Goal: Information Seeking & Learning: Check status

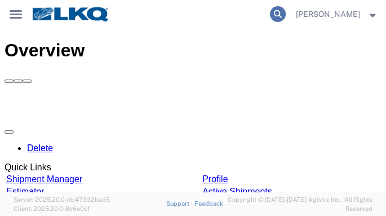
click at [286, 14] on icon at bounding box center [278, 14] width 16 height 16
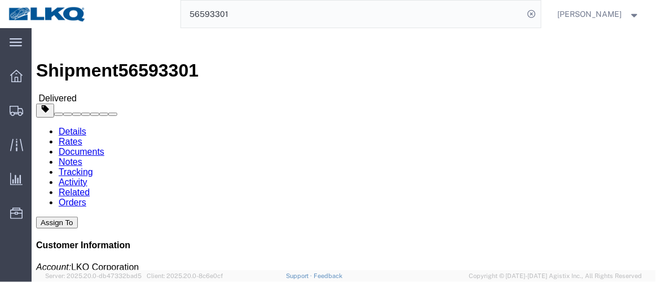
click at [249, 16] on input "56593301" at bounding box center [352, 14] width 343 height 27
type input "56607106"
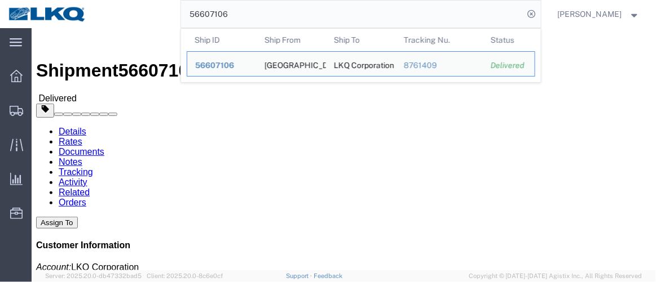
click div "Ship From [GEOGRAPHIC_DATA] (Shipper) 3063 [STREET_ADDRESS] [PHONE_NUMBER] Ship…"
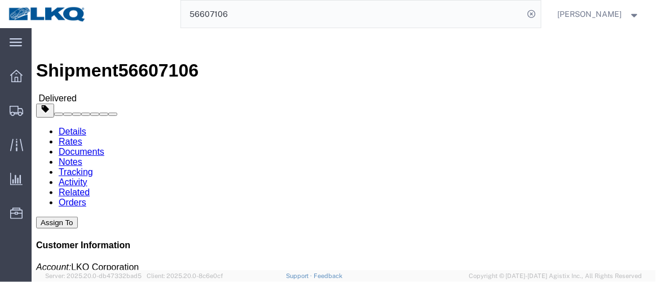
click link "Tracking"
